Goal: Check status: Check status

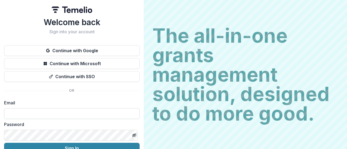
click at [39, 113] on input at bounding box center [72, 113] width 136 height 11
type input "**********"
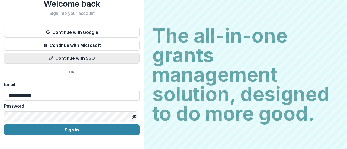
scroll to position [27, 0]
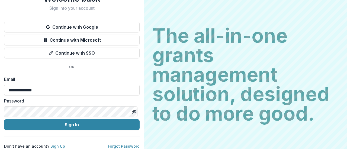
click at [21, 136] on div "**********" at bounding box center [72, 72] width 136 height 156
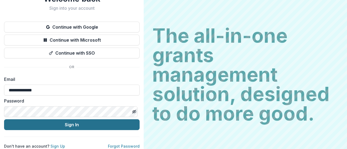
click at [59, 121] on button "Sign In" at bounding box center [72, 125] width 136 height 11
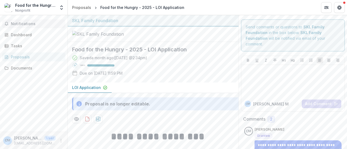
click at [33, 25] on span "Notifications" at bounding box center [37, 24] width 52 height 5
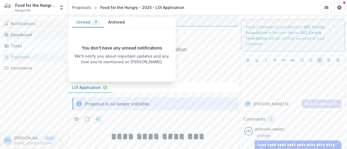
click at [21, 38] on link "Dashboard" at bounding box center [33, 34] width 63 height 9
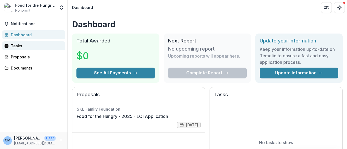
click at [15, 46] on div "Tasks" at bounding box center [36, 46] width 50 height 6
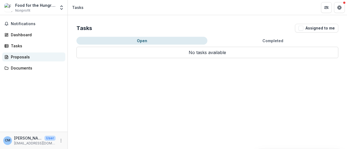
click at [22, 59] on div "Proposals" at bounding box center [36, 57] width 50 height 6
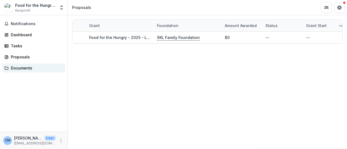
click at [23, 67] on div "Documents" at bounding box center [36, 68] width 50 height 6
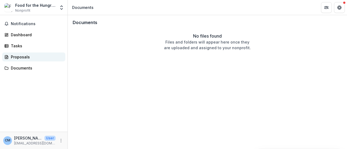
click at [19, 54] on div "Proposals" at bounding box center [36, 57] width 50 height 6
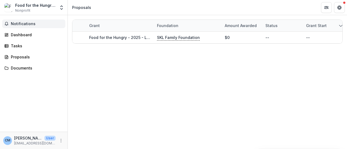
click at [14, 26] on span "Notifications" at bounding box center [37, 24] width 52 height 5
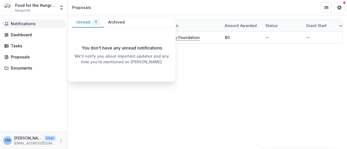
click at [89, 22] on button "Unread 0" at bounding box center [88, 22] width 32 height 11
click at [116, 22] on button "Archived" at bounding box center [116, 22] width 25 height 11
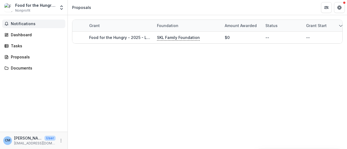
click at [98, 133] on div "Grant Foundation Amount awarded Status Grant start Grant end Due Date Report Du…" at bounding box center [207, 82] width 279 height 134
click at [25, 8] on span "Nonprofit" at bounding box center [22, 10] width 15 height 5
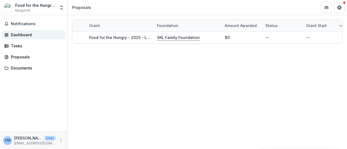
click at [23, 34] on div "Dashboard" at bounding box center [36, 35] width 50 height 6
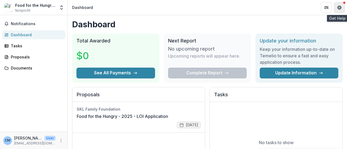
click at [342, 5] on button "Get Help" at bounding box center [339, 7] width 11 height 11
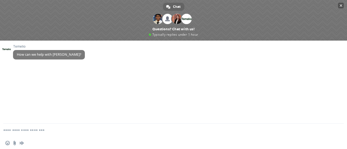
click at [340, 5] on span "Close chat" at bounding box center [341, 6] width 3 height 4
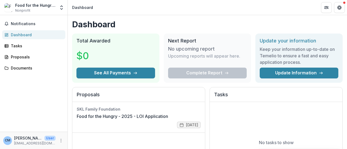
click at [27, 143] on p "[EMAIL_ADDRESS][DOMAIN_NAME]" at bounding box center [34, 143] width 41 height 5
click at [62, 141] on icon "More" at bounding box center [61, 141] width 4 height 4
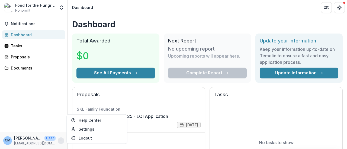
click at [62, 141] on icon "More" at bounding box center [61, 141] width 4 height 4
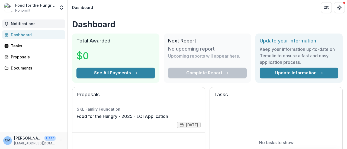
click at [25, 24] on span "Notifications" at bounding box center [37, 24] width 52 height 5
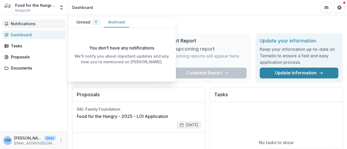
click at [25, 24] on span "Notifications" at bounding box center [37, 24] width 52 height 5
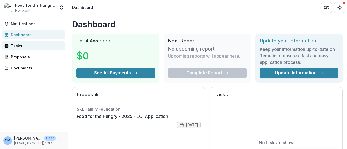
click at [21, 47] on div "Tasks" at bounding box center [36, 46] width 50 height 6
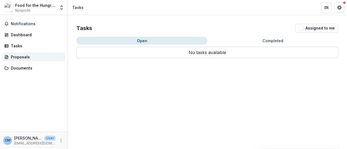
click at [23, 58] on div "Proposals" at bounding box center [36, 57] width 50 height 6
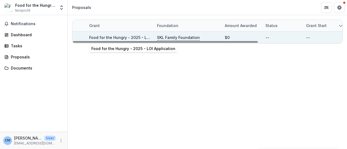
click at [97, 37] on link "Food for the Hungry - 2025 - LOI Application" at bounding box center [131, 37] width 84 height 5
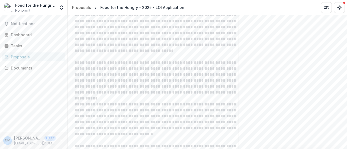
scroll to position [542, 0]
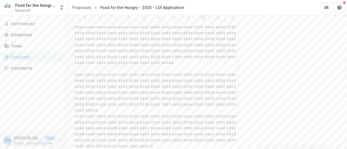
click at [95, 66] on p "**********" at bounding box center [159, 45] width 169 height 42
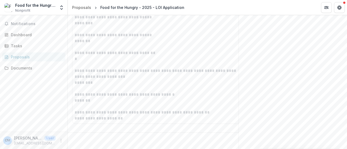
scroll to position [1683, 0]
